Goal: Task Accomplishment & Management: Manage account settings

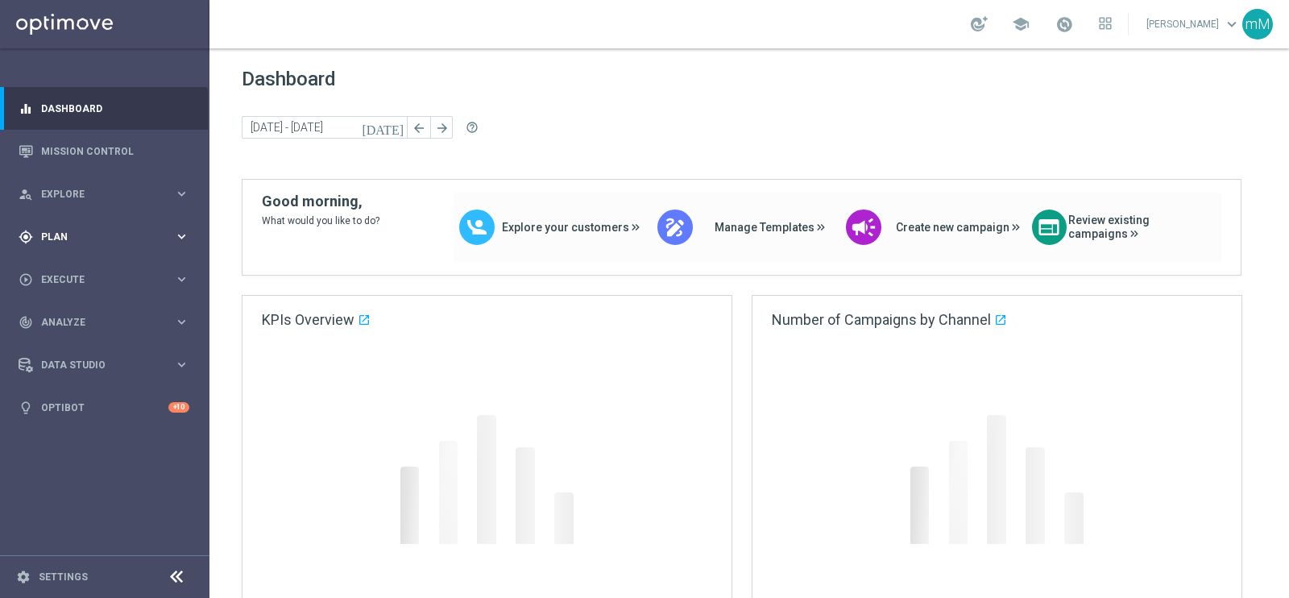
click at [97, 239] on span "Plan" at bounding box center [107, 237] width 133 height 10
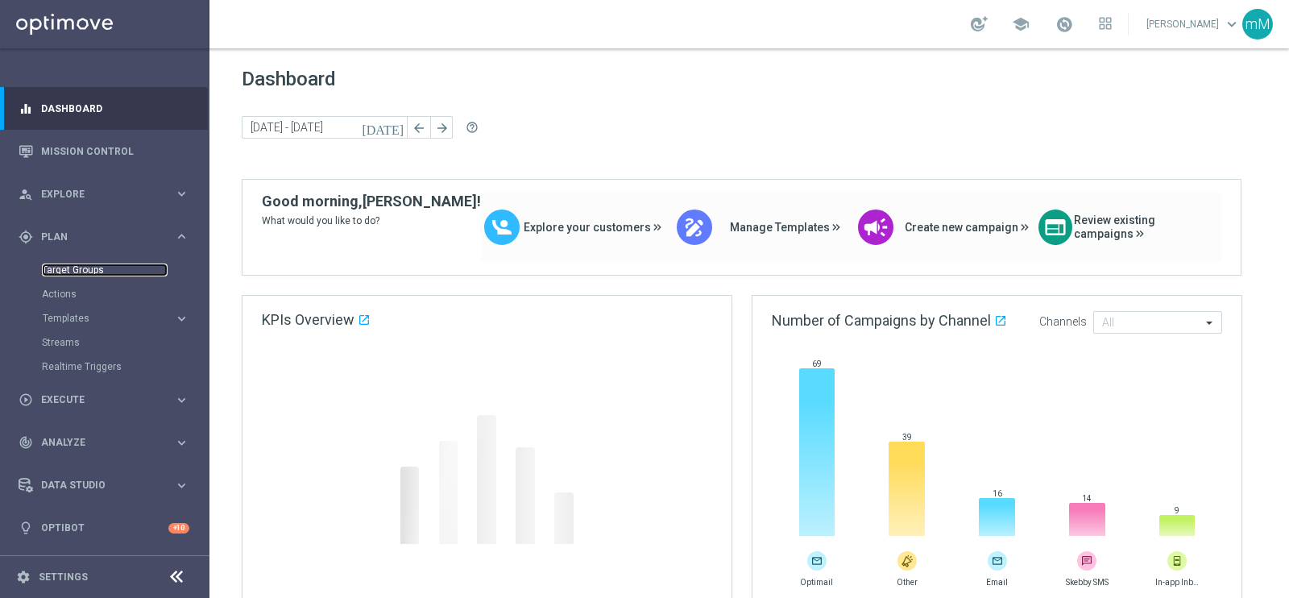
click at [96, 272] on link "Target Groups" at bounding box center [105, 269] width 126 height 13
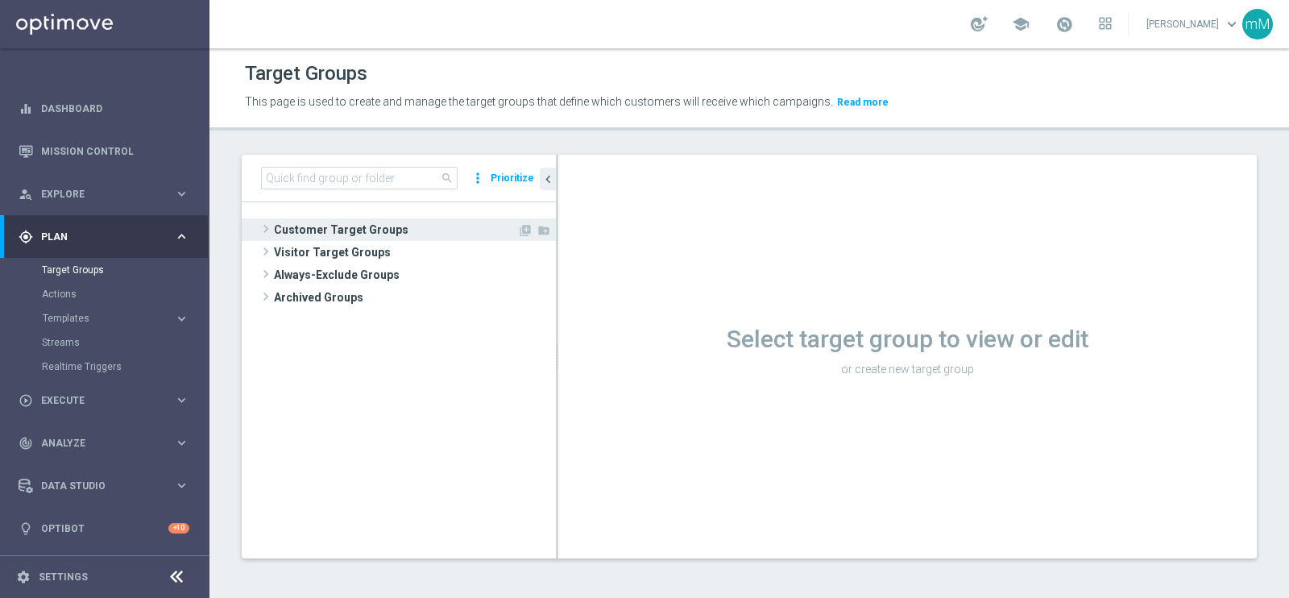
click at [329, 227] on span "Customer Target Groups" at bounding box center [395, 229] width 243 height 23
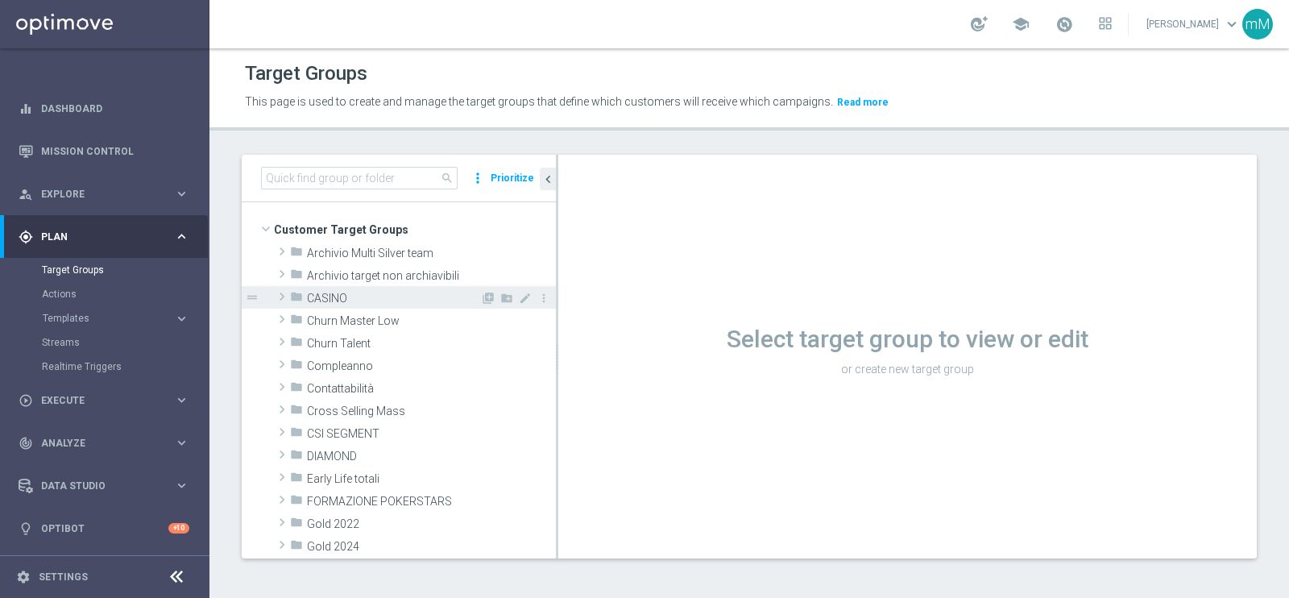
click at [342, 295] on span "CASINO" at bounding box center [393, 299] width 173 height 14
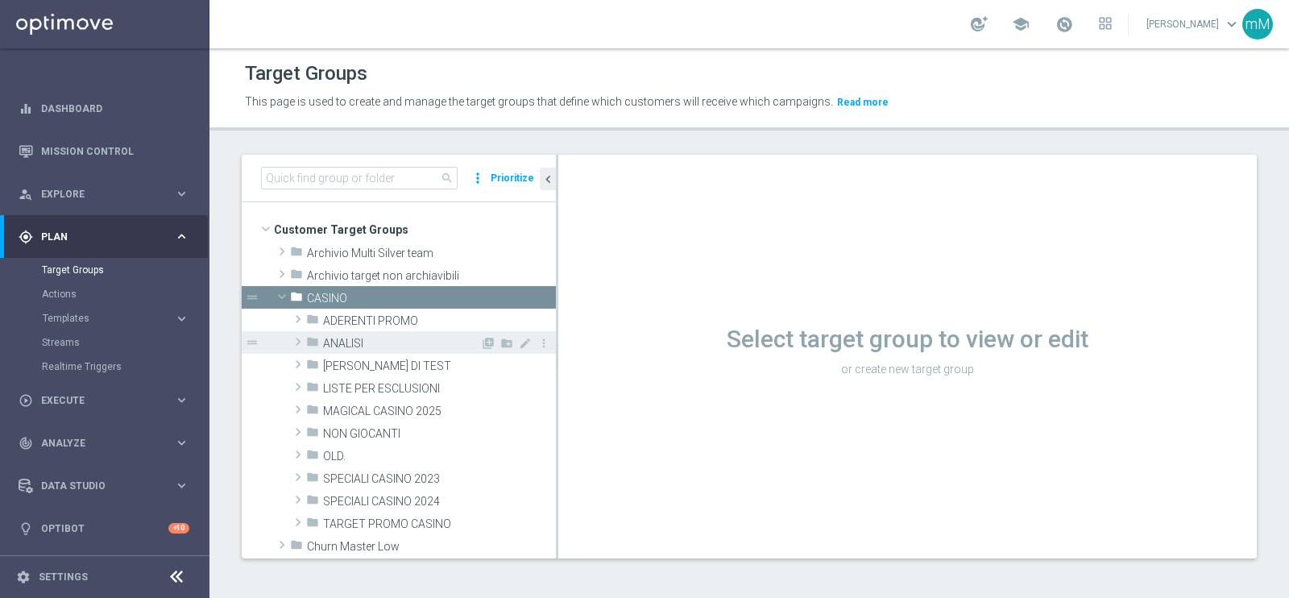
click at [370, 344] on span "ANALISI" at bounding box center [401, 344] width 157 height 14
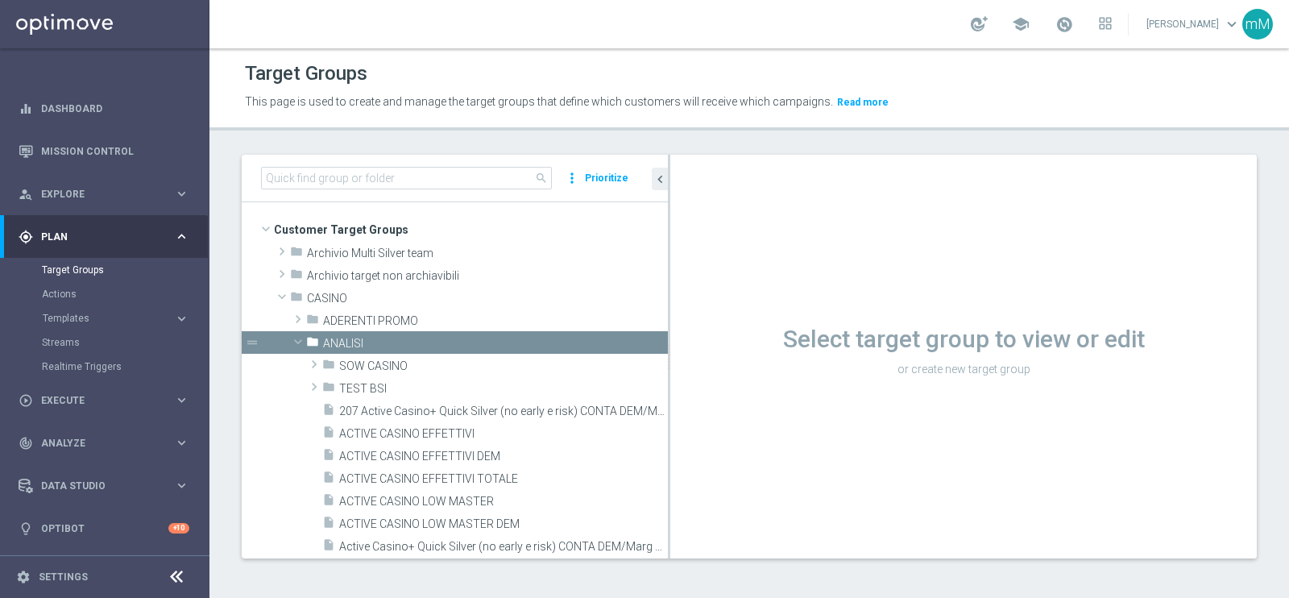
drag, startPoint x: 556, startPoint y: 354, endPoint x: 668, endPoint y: 328, distance: 114.9
click at [668, 328] on div at bounding box center [669, 357] width 2 height 404
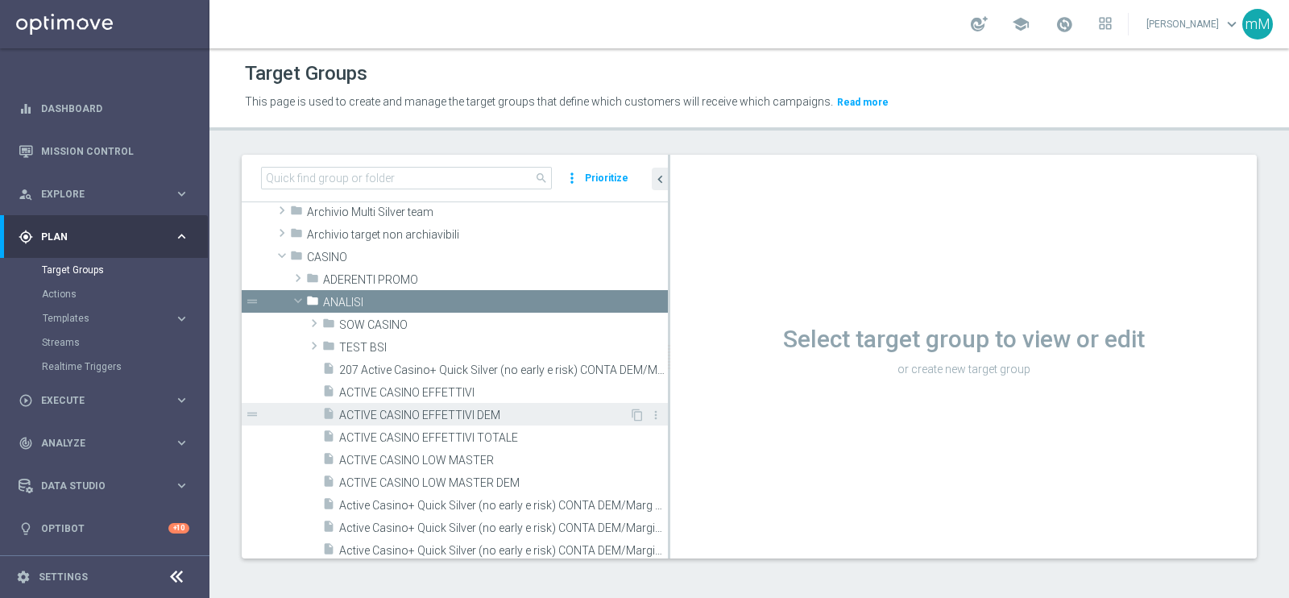
scroll to position [100, 0]
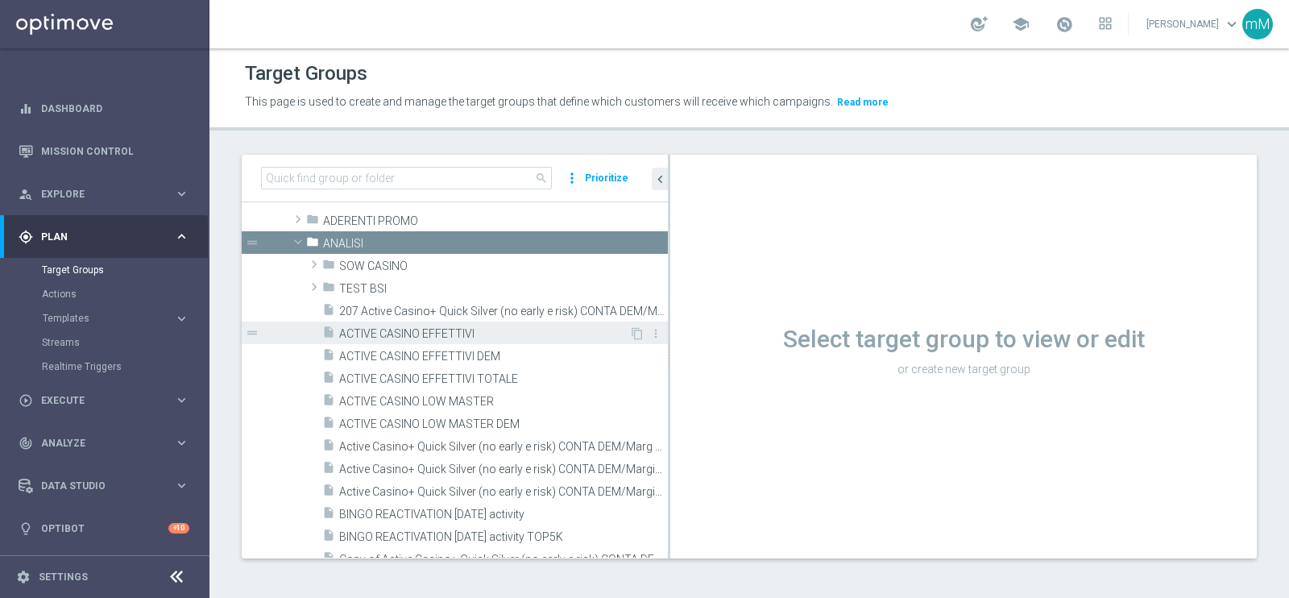
click at [437, 334] on span "ACTIVE CASINO EFFETTIVI" at bounding box center [484, 334] width 290 height 14
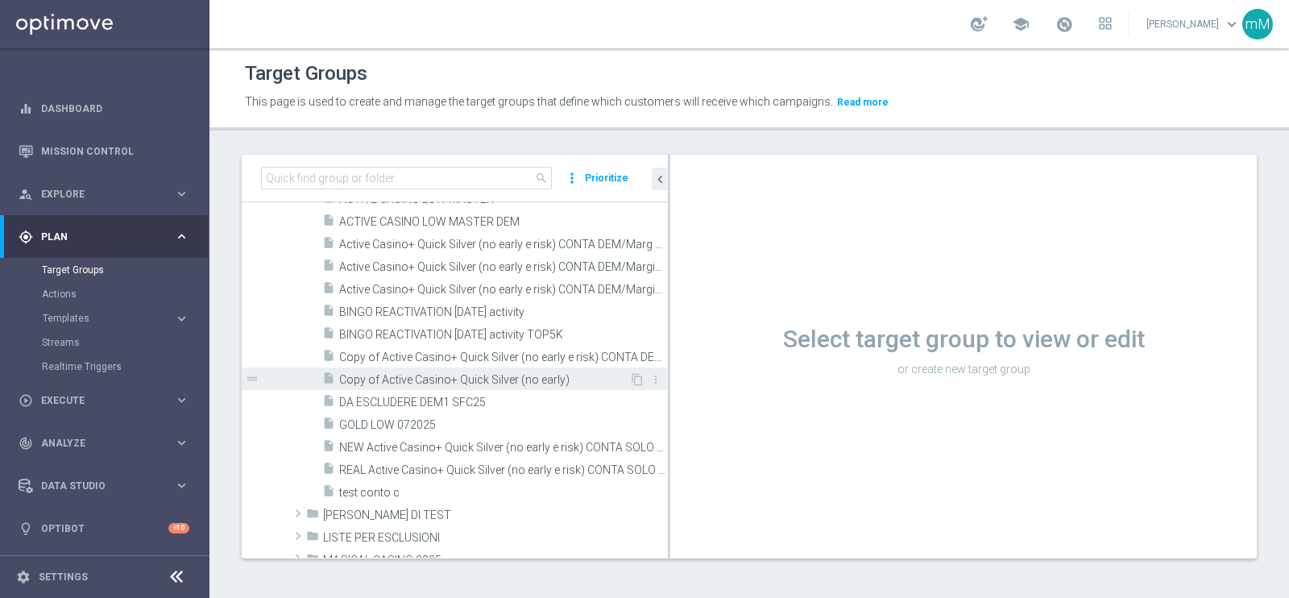
scroll to position [10, 0]
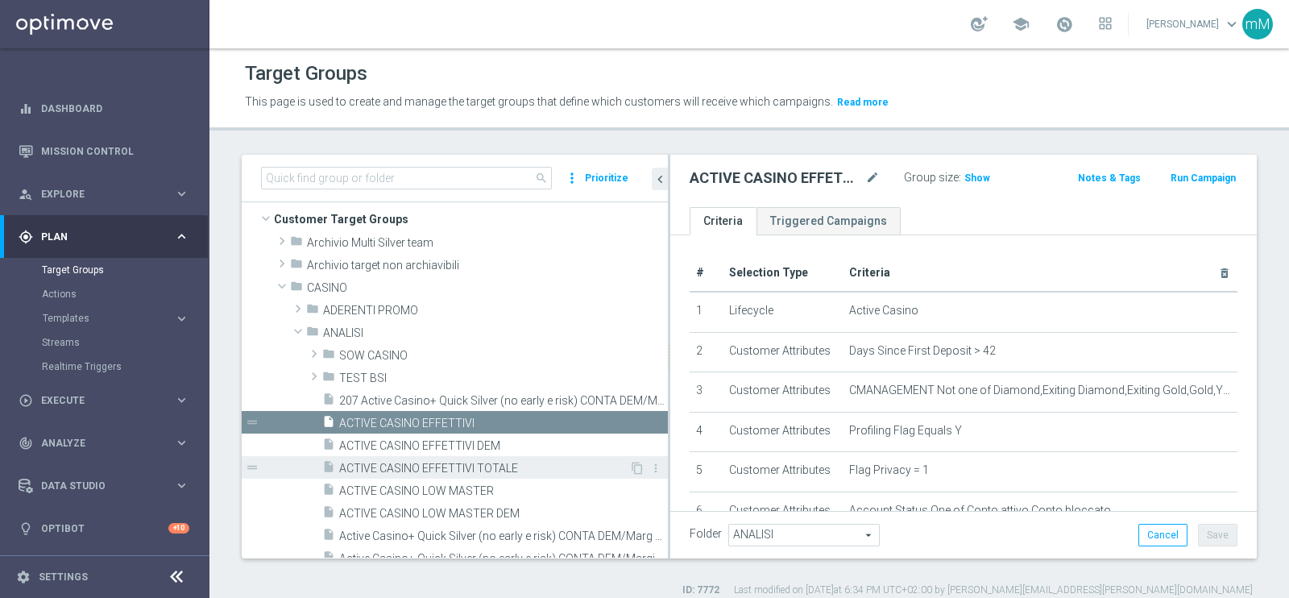
scroll to position [111, 0]
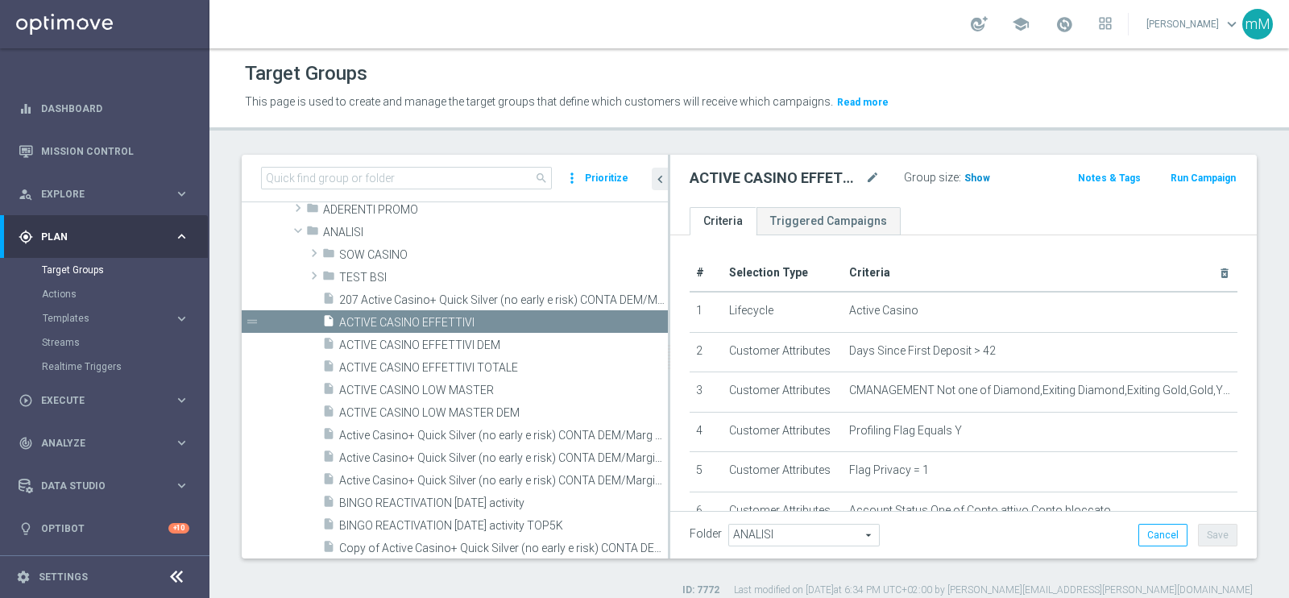
click at [966, 179] on span "Show" at bounding box center [977, 177] width 26 height 11
click at [970, 173] on span "44,394" at bounding box center [982, 179] width 34 height 15
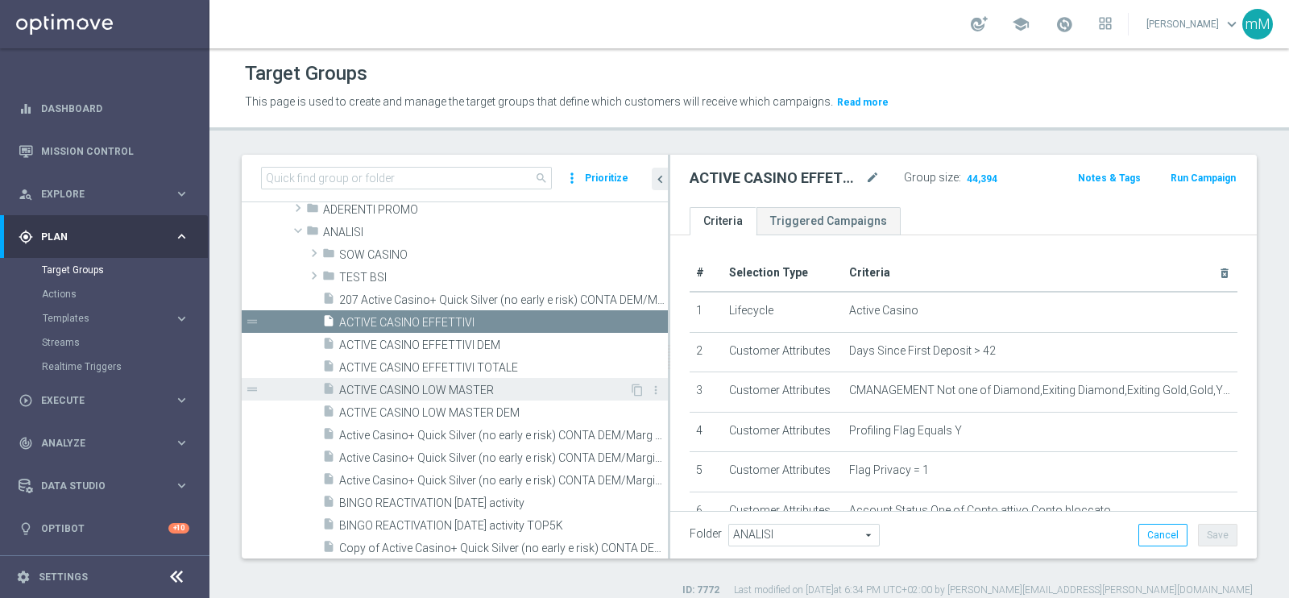
click at [498, 394] on span "ACTIVE CASINO LOW MASTER" at bounding box center [484, 391] width 290 height 14
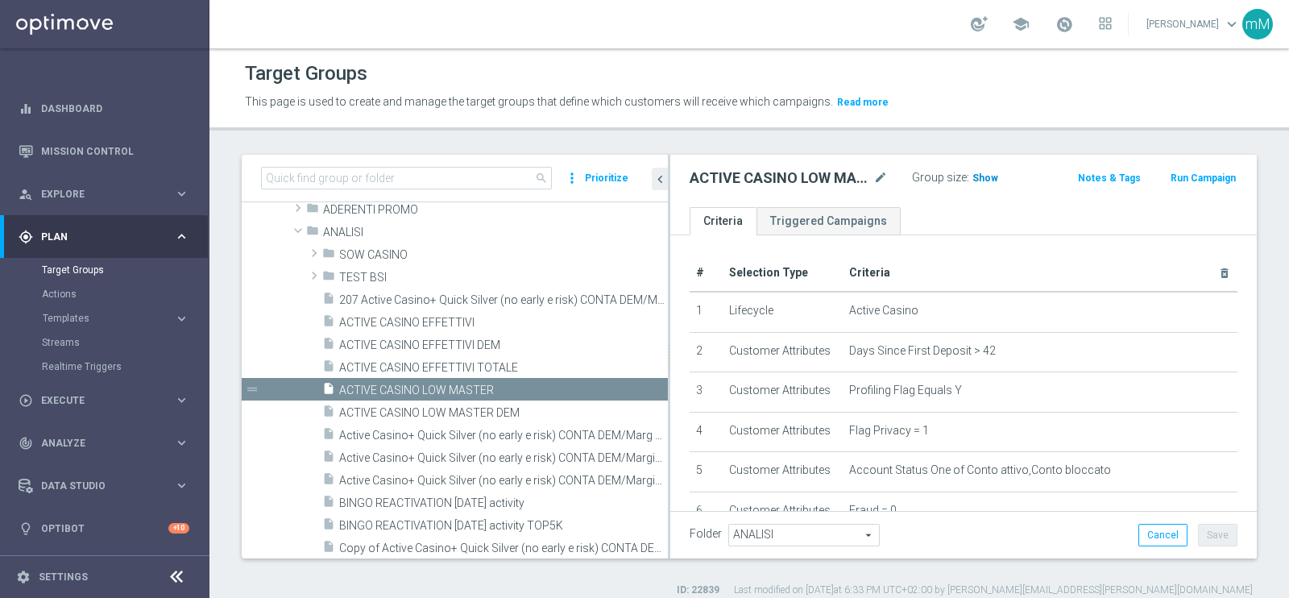
click at [977, 176] on span "Show" at bounding box center [985, 177] width 26 height 11
click at [977, 176] on span "15,488" at bounding box center [990, 179] width 34 height 15
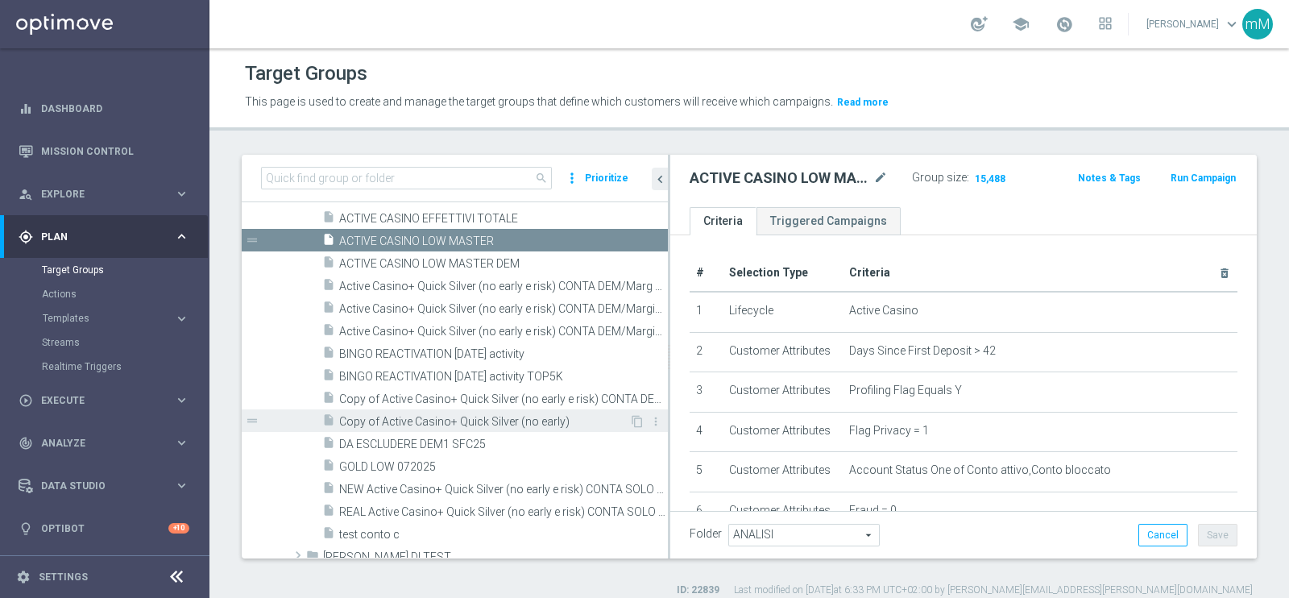
scroll to position [268, 0]
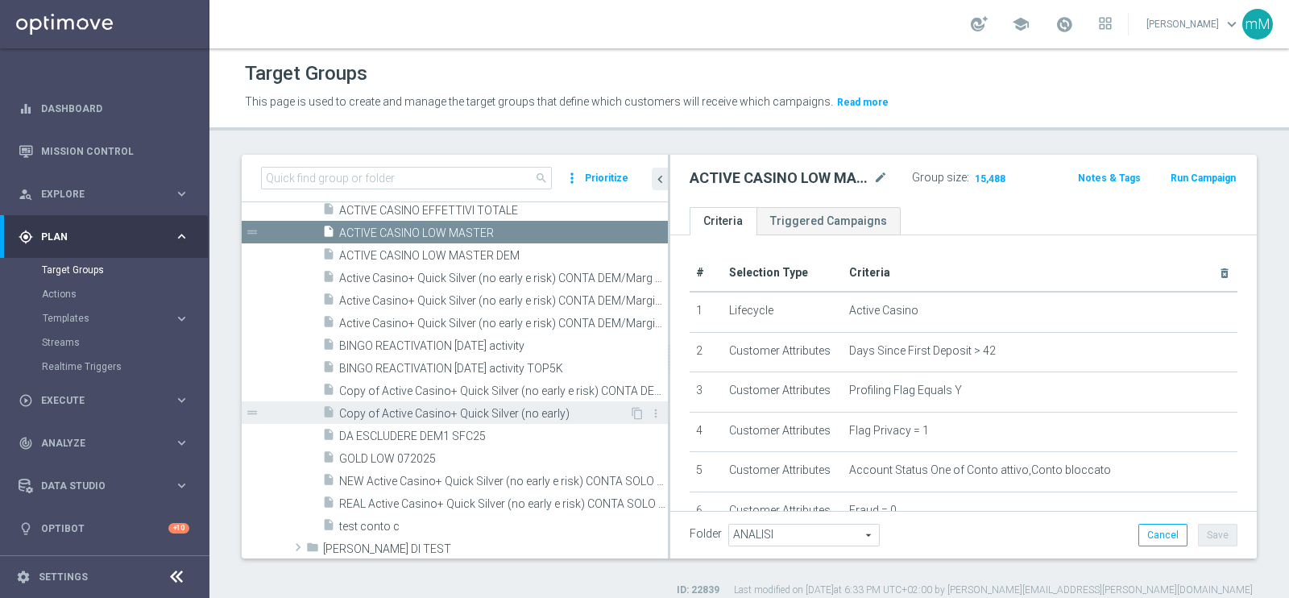
click at [447, 408] on span "Copy of Active Casino+ Quick Silver (no early)" at bounding box center [484, 414] width 290 height 14
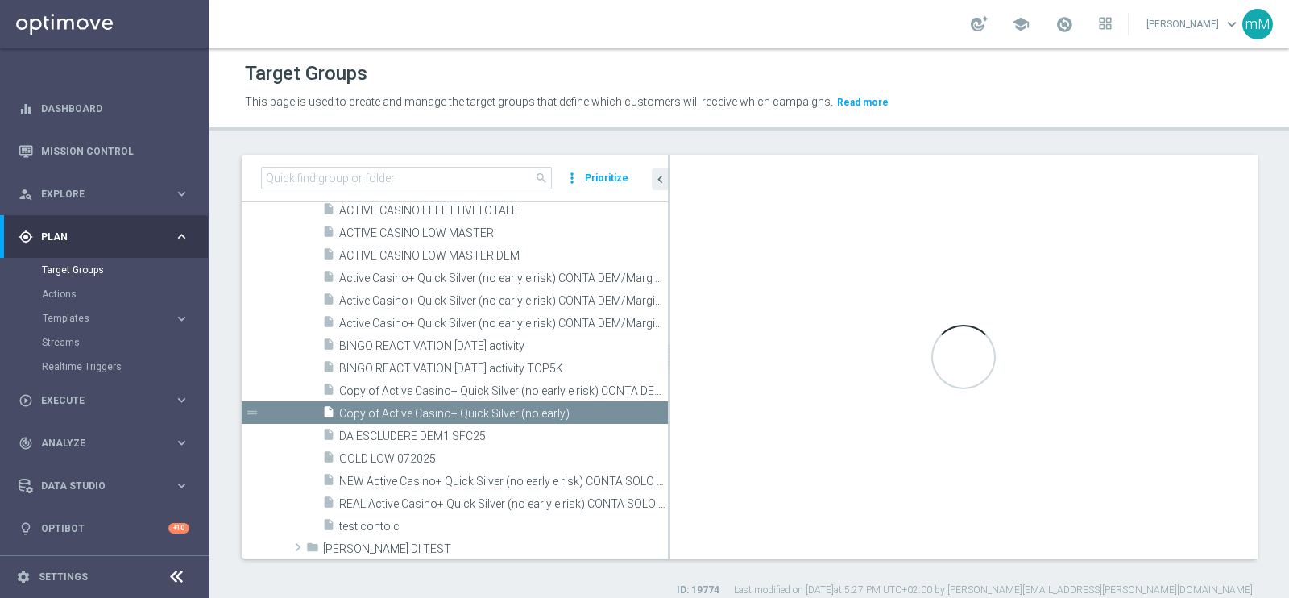
checkbox input "true"
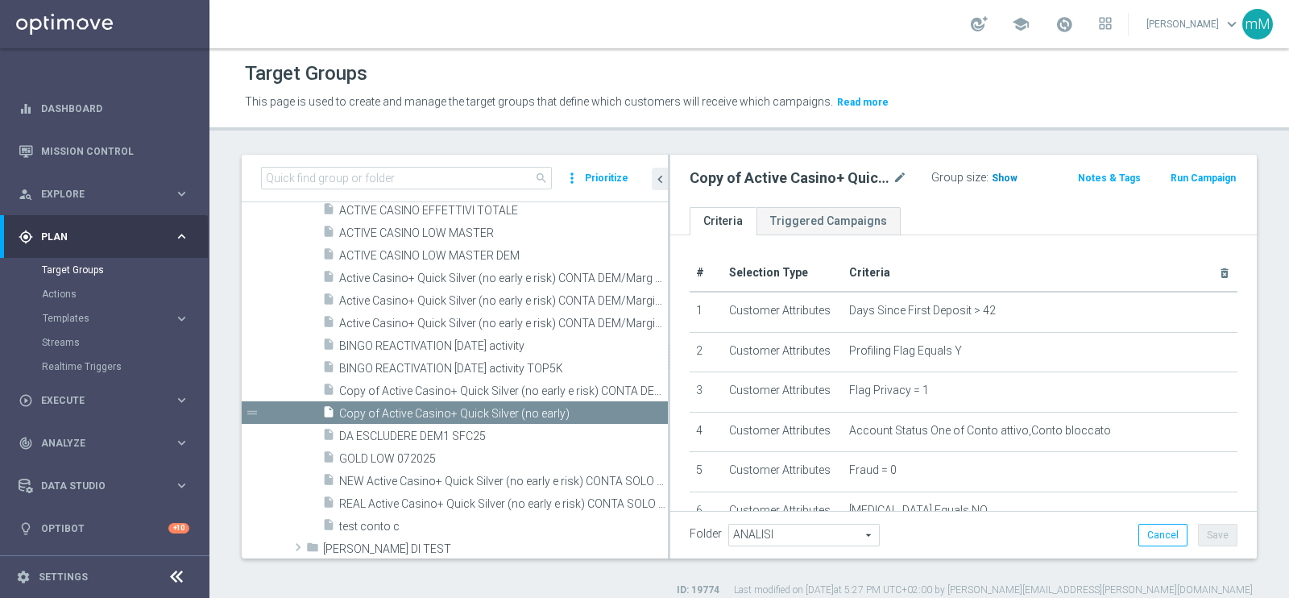
click at [995, 180] on span "Show" at bounding box center [1005, 177] width 26 height 11
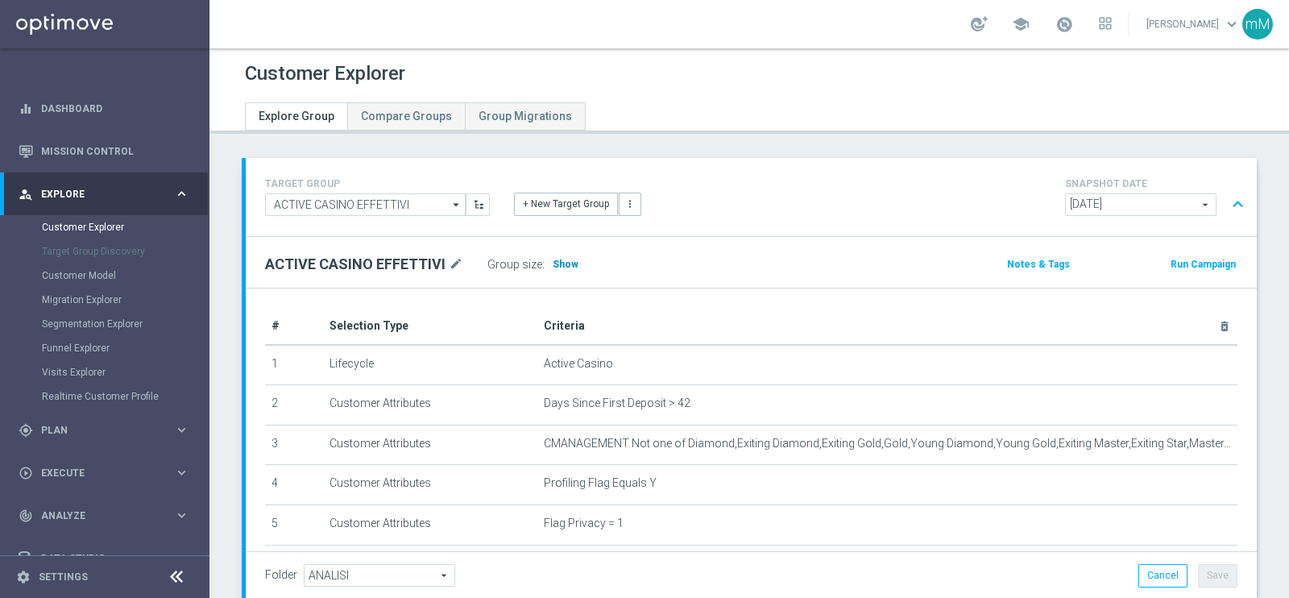
click at [553, 259] on span "Show" at bounding box center [566, 264] width 26 height 11
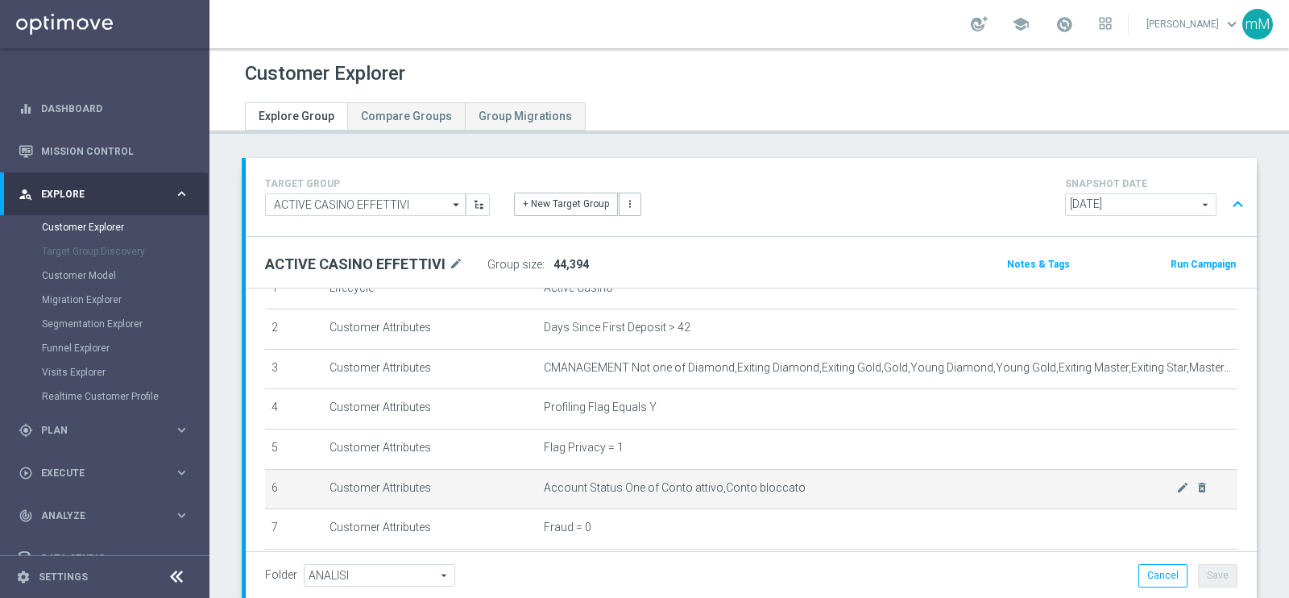
scroll to position [74, 0]
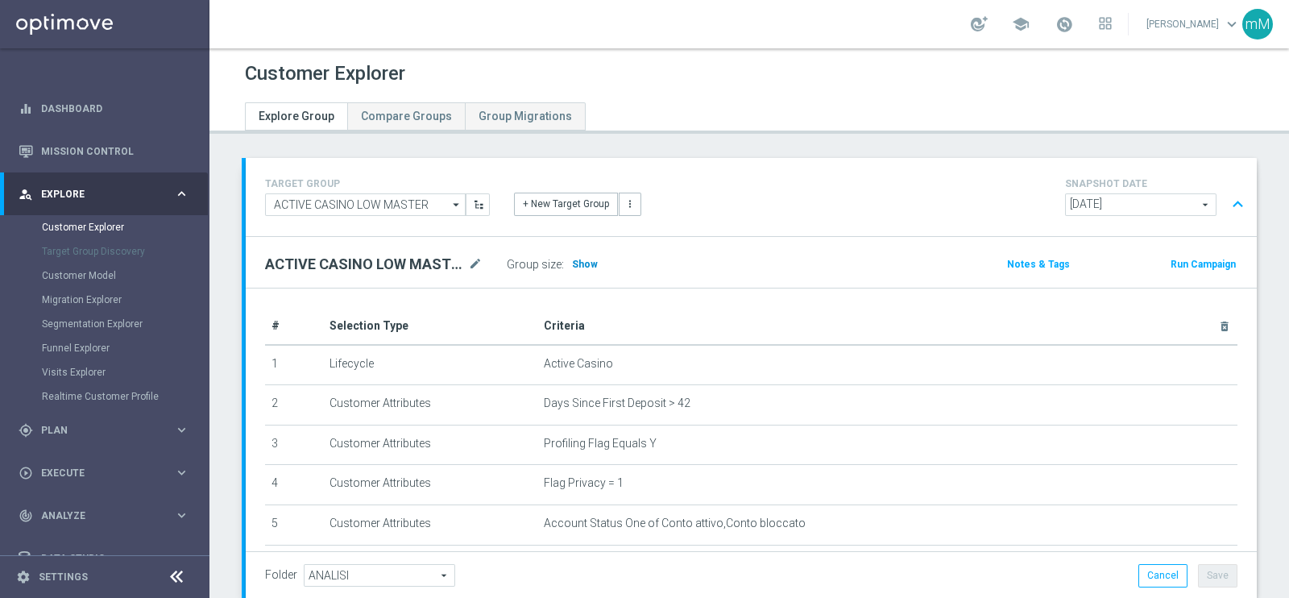
click at [574, 260] on span "Show" at bounding box center [585, 264] width 26 height 11
